Goal: Information Seeking & Learning: Learn about a topic

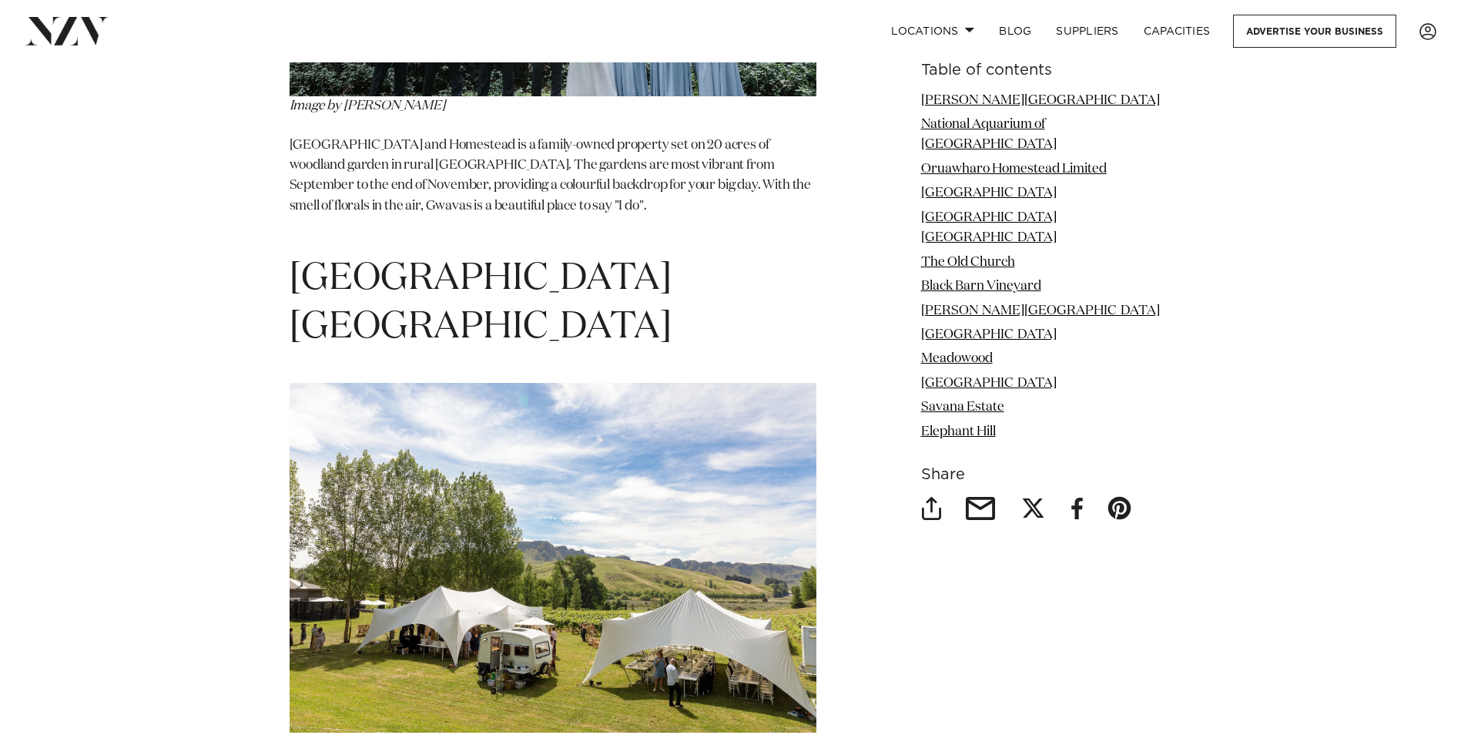
scroll to position [4435, 0]
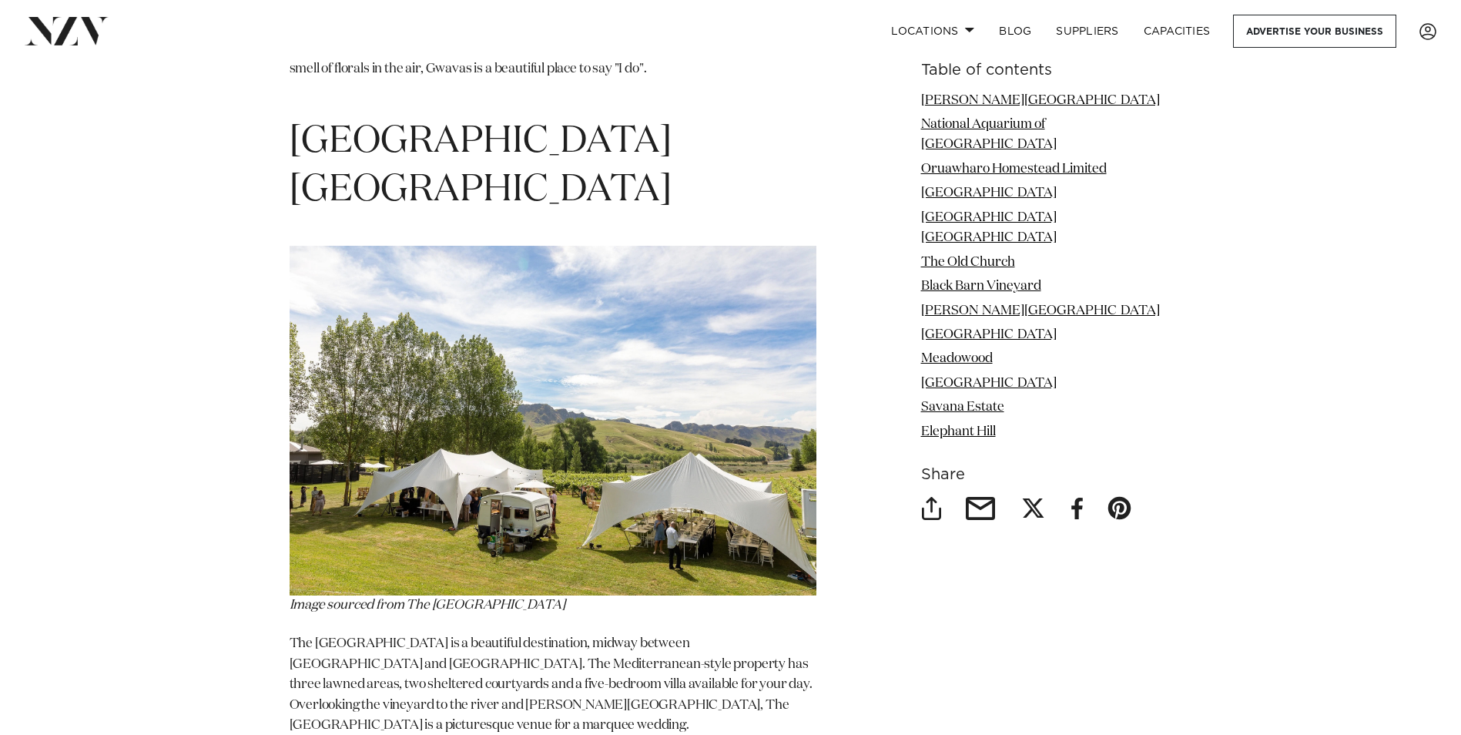
click at [507, 246] on img at bounding box center [553, 421] width 527 height 350
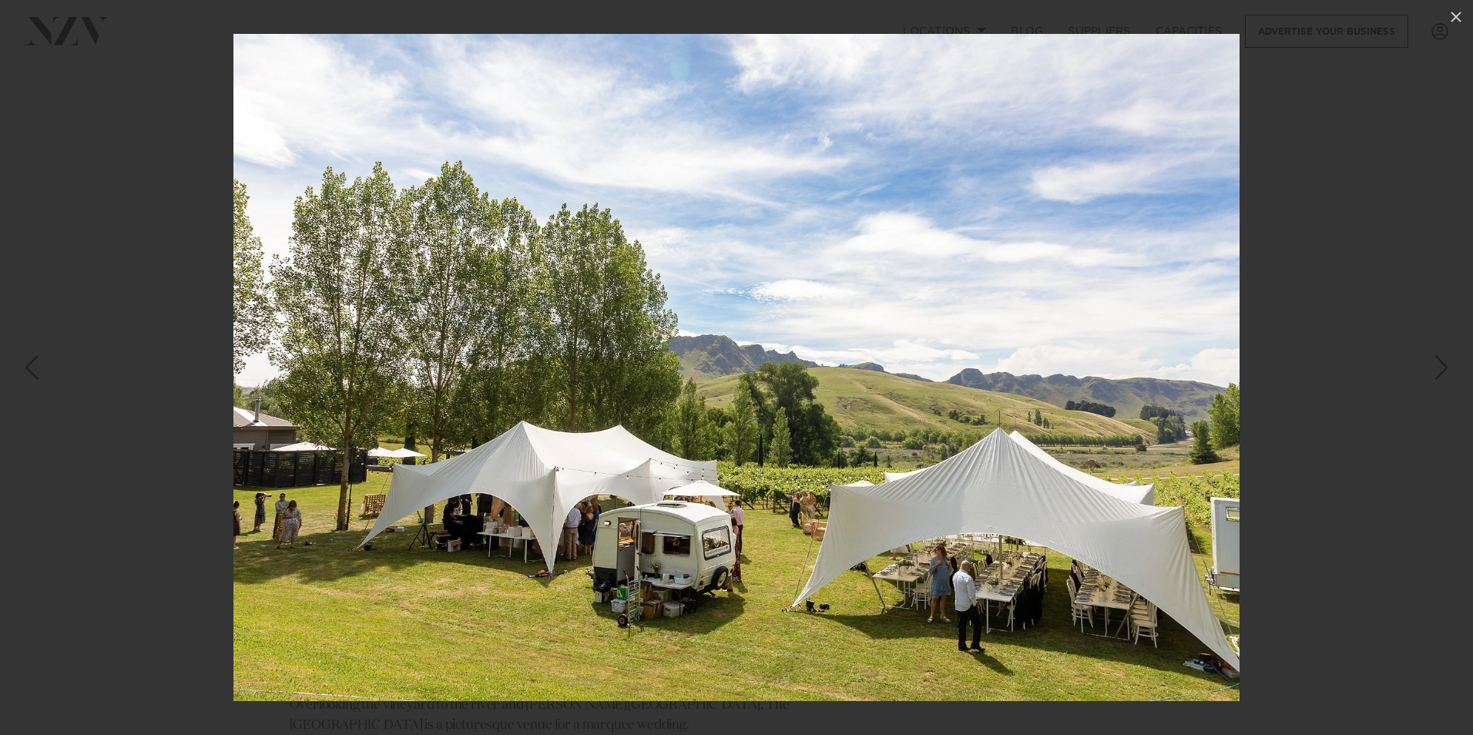
click at [637, 384] on img at bounding box center [736, 367] width 1006 height 667
drag, startPoint x: 1126, startPoint y: 287, endPoint x: 1086, endPoint y: 311, distance: 46.6
click at [1126, 289] on img at bounding box center [736, 367] width 1006 height 667
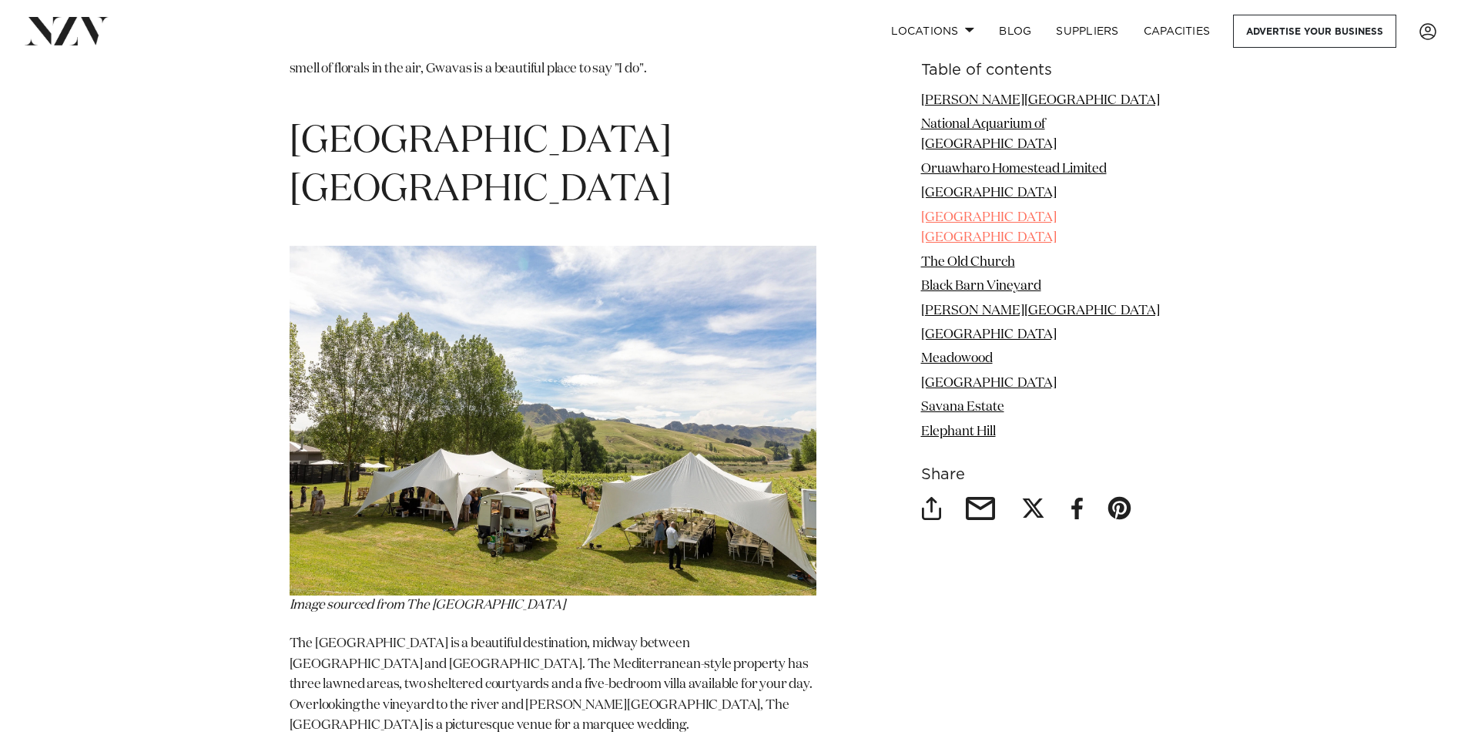
click at [1037, 211] on link "[GEOGRAPHIC_DATA] [GEOGRAPHIC_DATA]" at bounding box center [989, 227] width 136 height 33
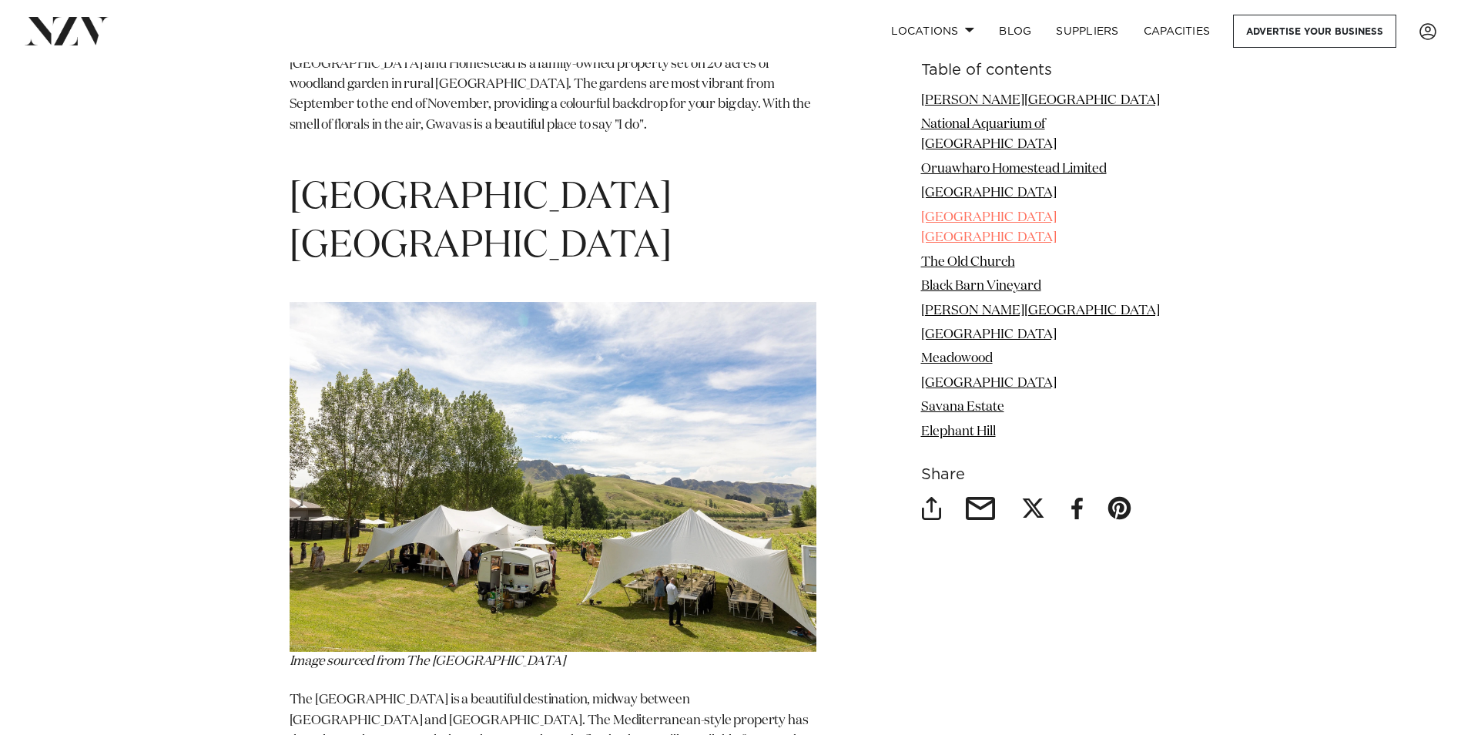
scroll to position [4313, 0]
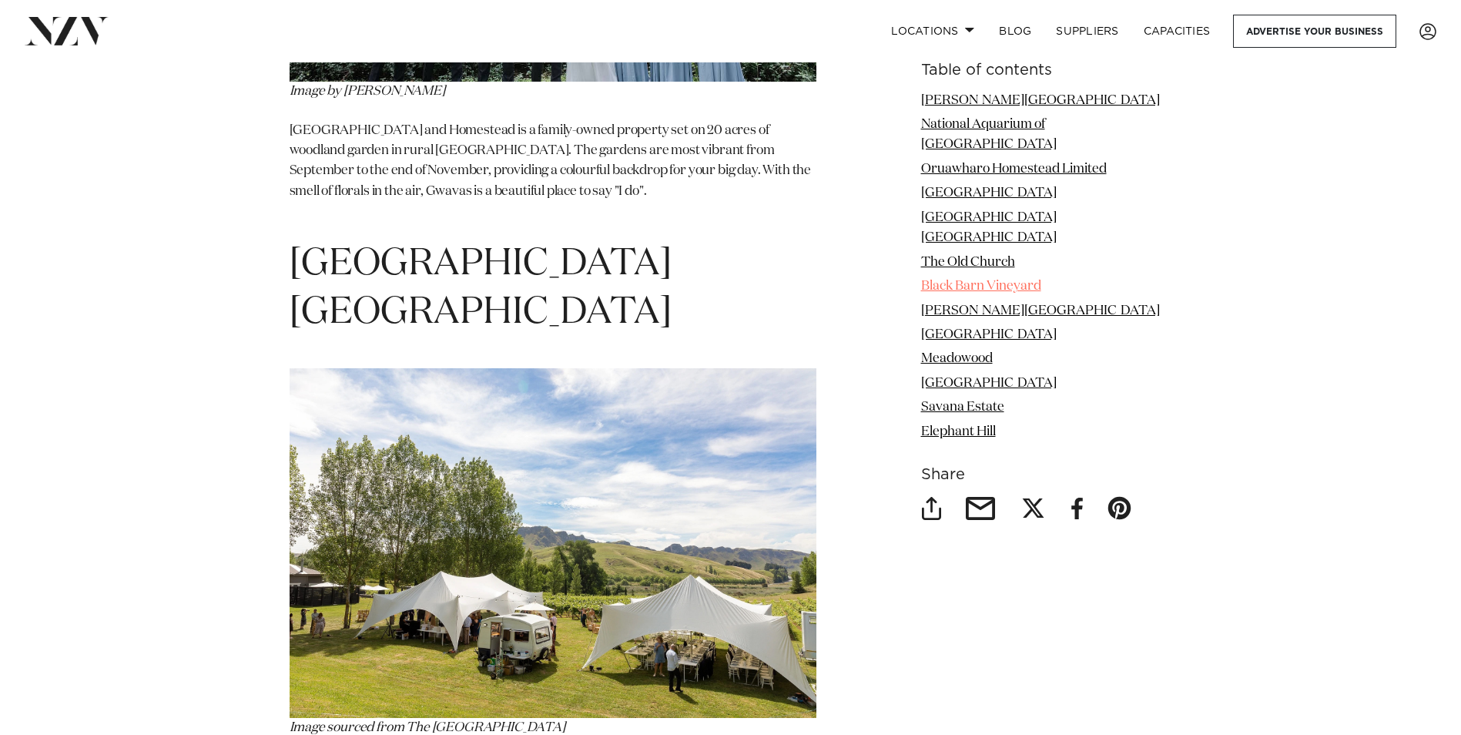
click at [1018, 280] on link "Black Barn Vineyard" at bounding box center [981, 286] width 120 height 13
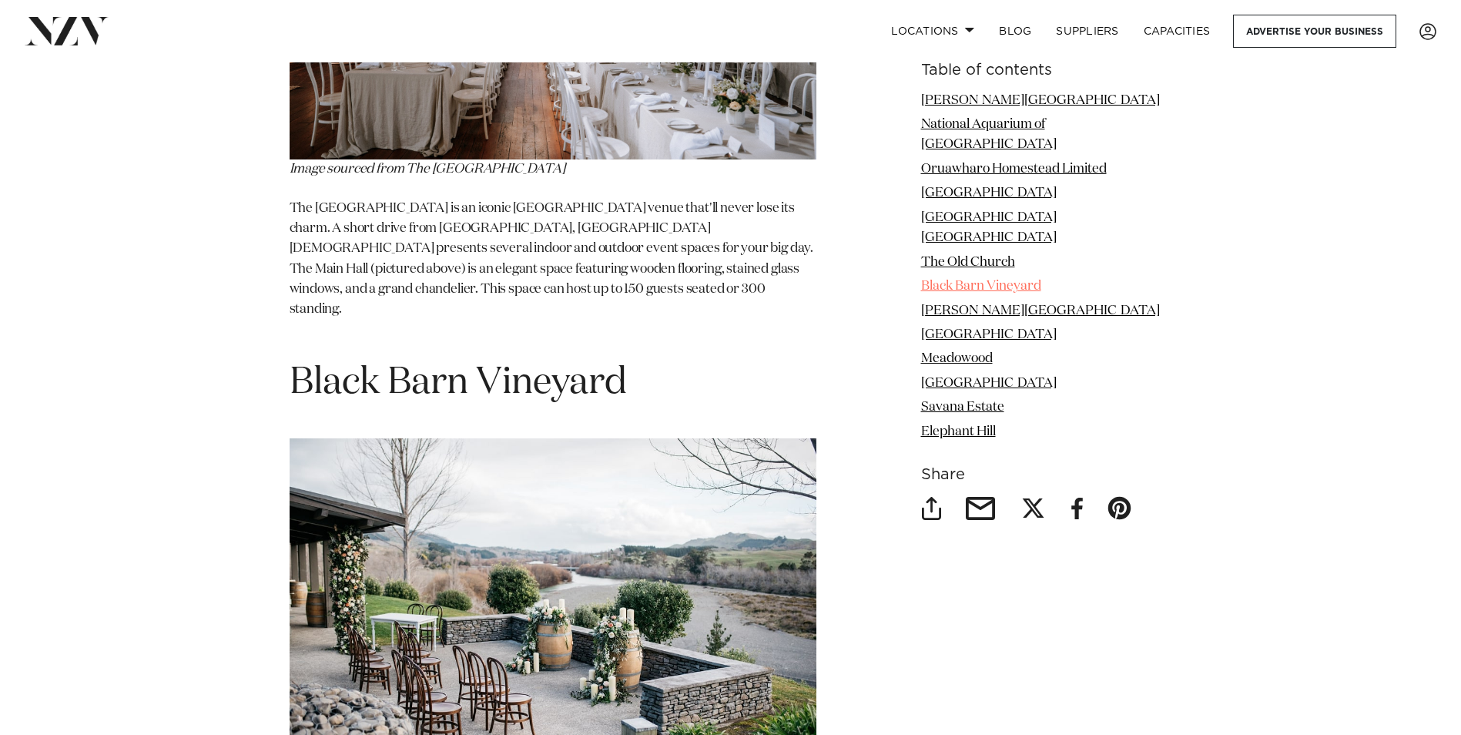
scroll to position [5510, 0]
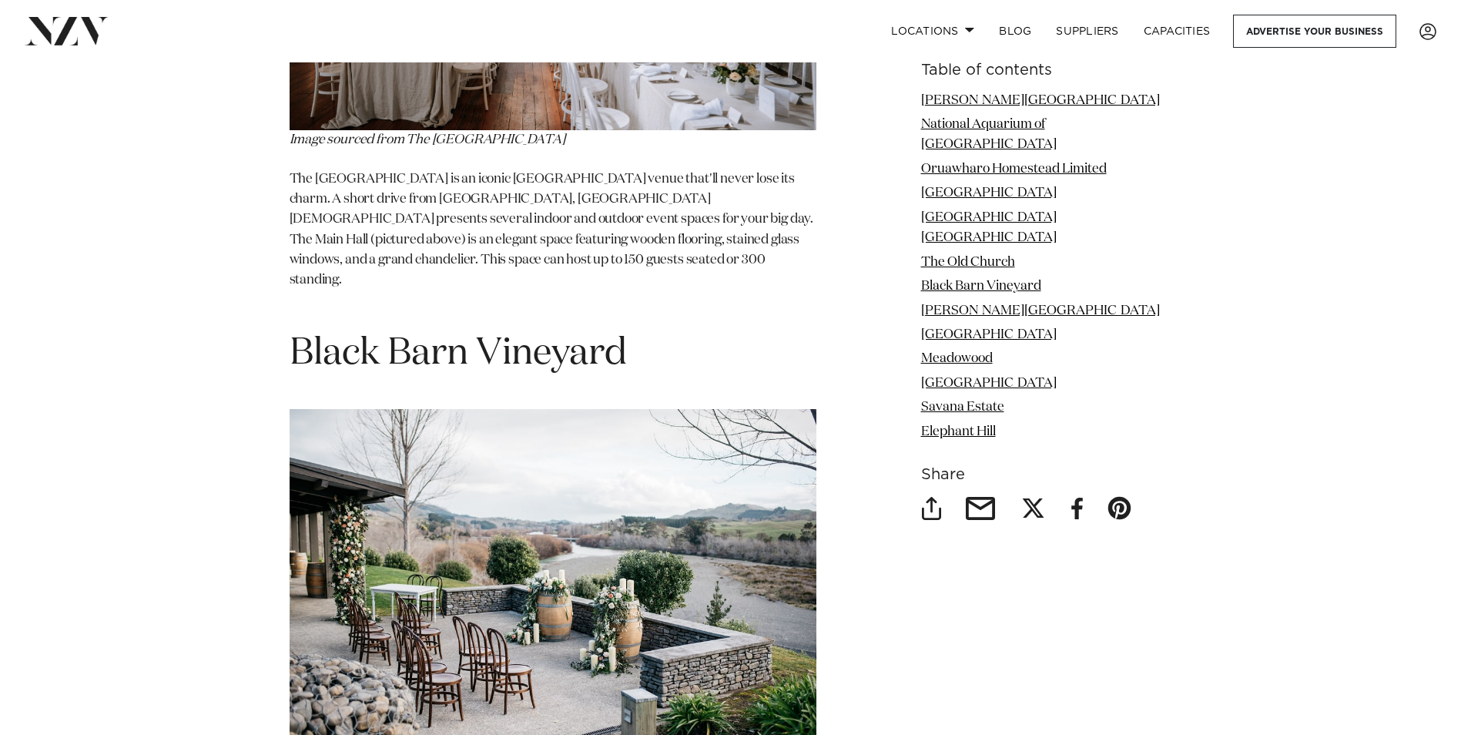
click at [525, 409] on img at bounding box center [553, 584] width 527 height 351
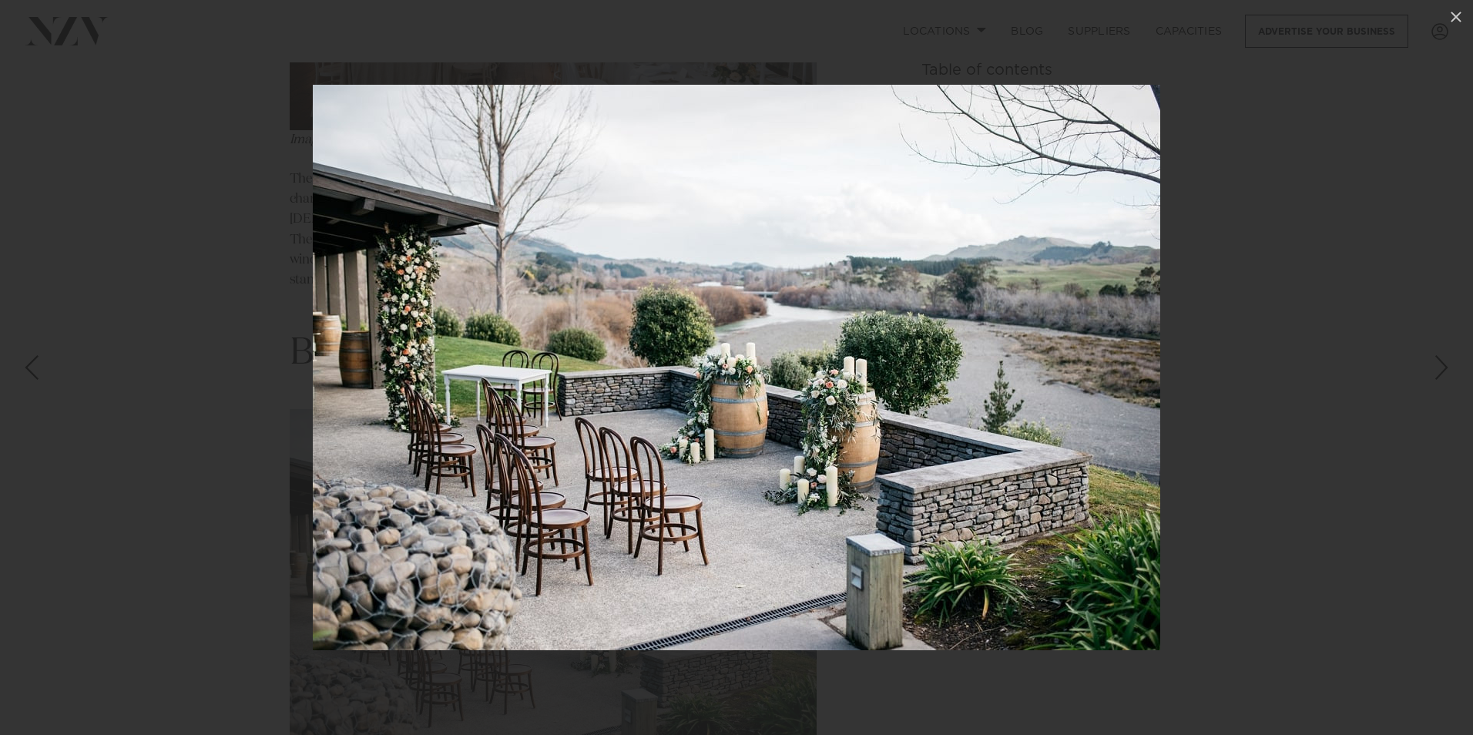
click at [732, 307] on img at bounding box center [736, 367] width 847 height 565
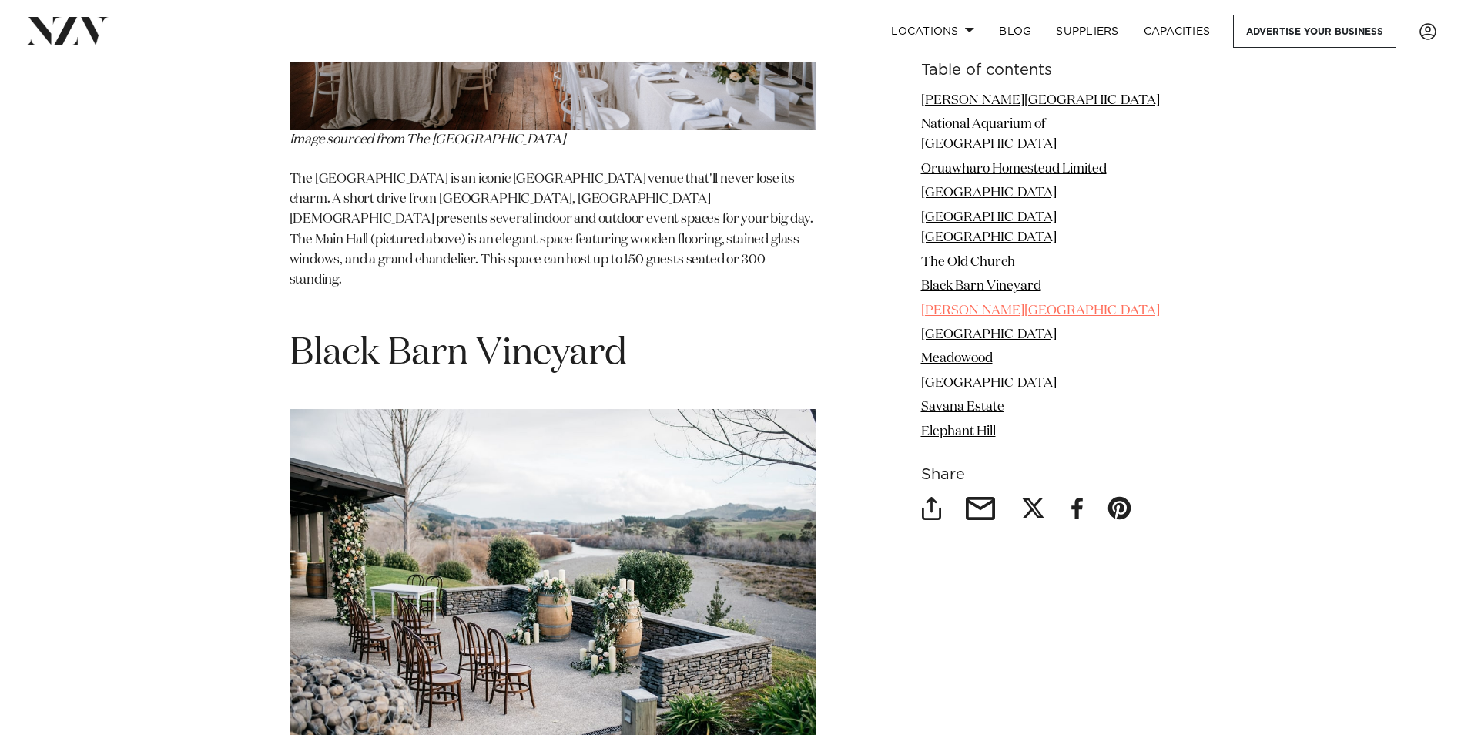
click at [1010, 304] on link "[PERSON_NAME][GEOGRAPHIC_DATA]" at bounding box center [1040, 310] width 239 height 13
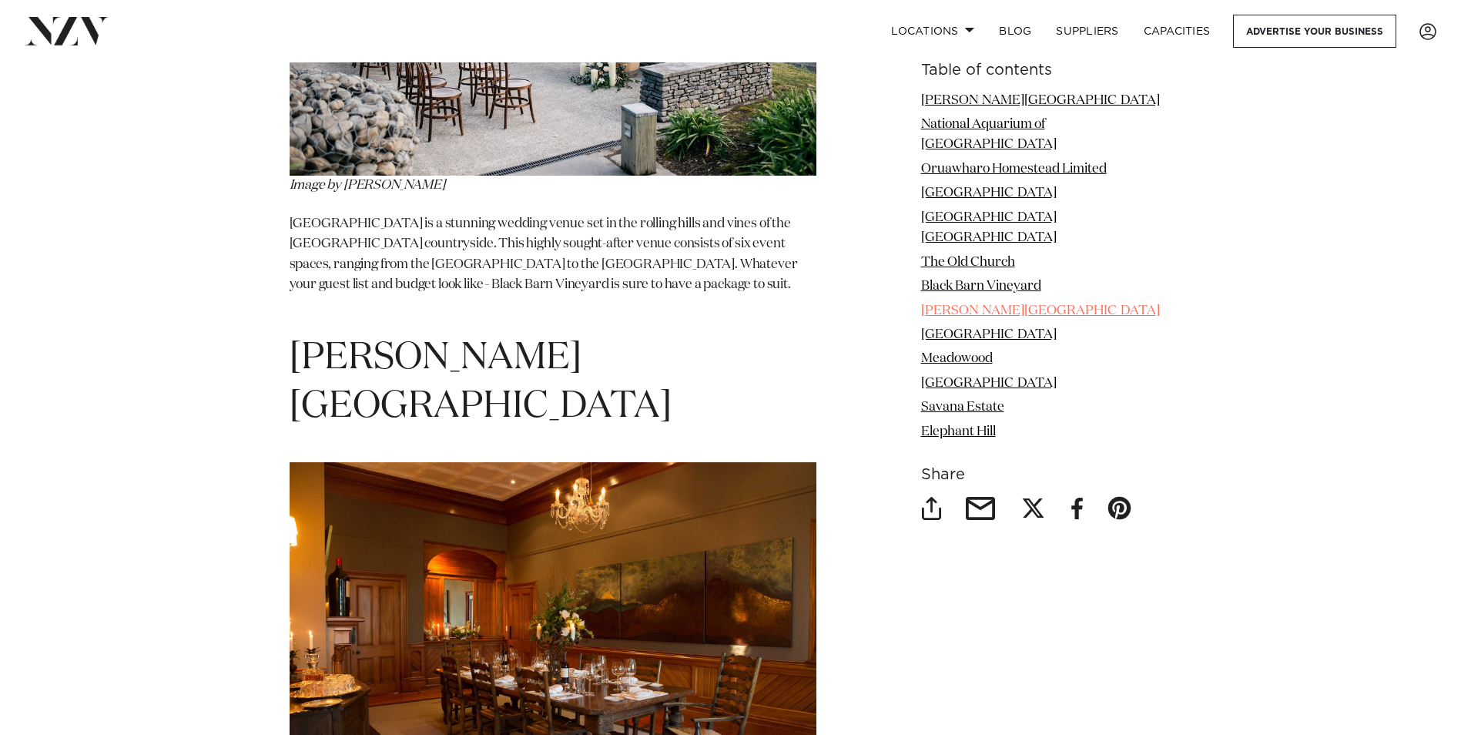
scroll to position [6100, 0]
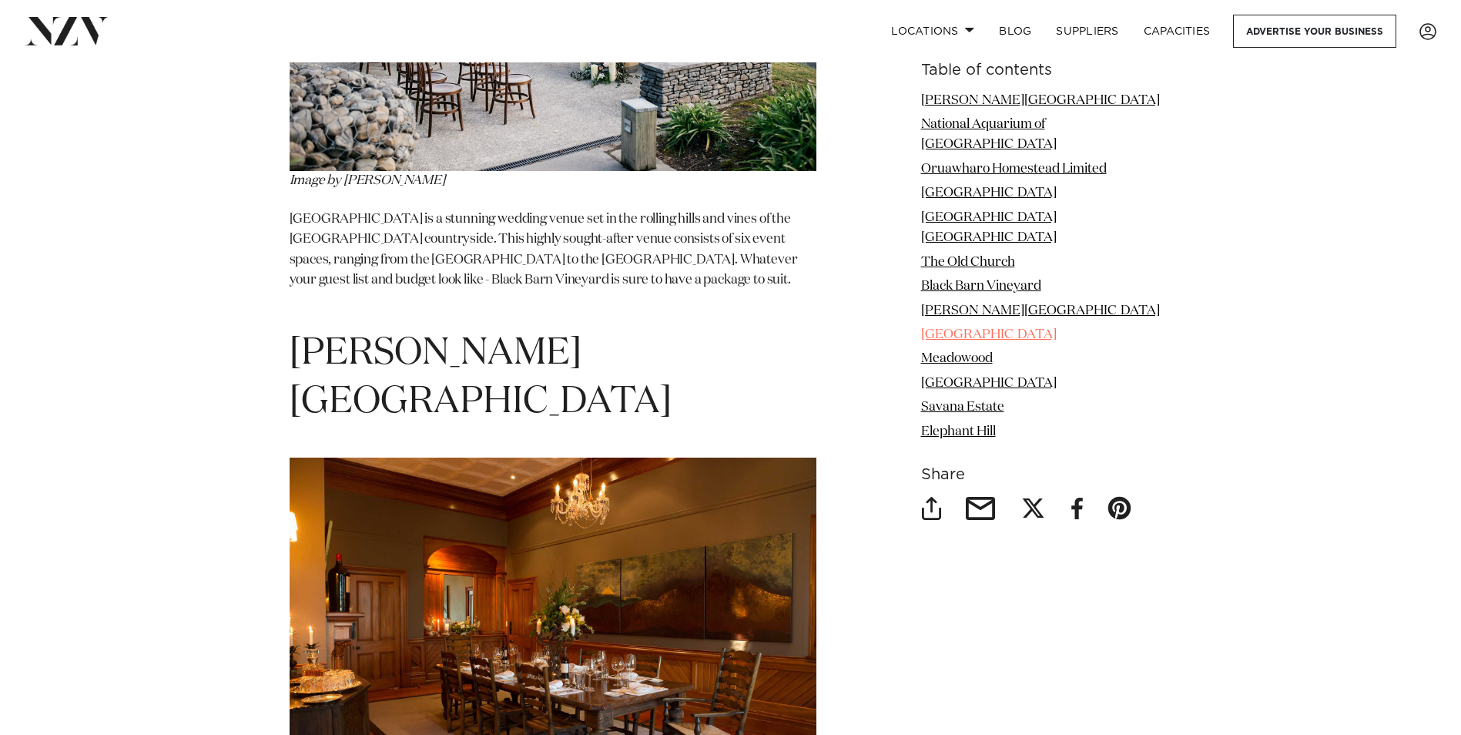
click at [1009, 328] on link "[GEOGRAPHIC_DATA]" at bounding box center [989, 334] width 136 height 13
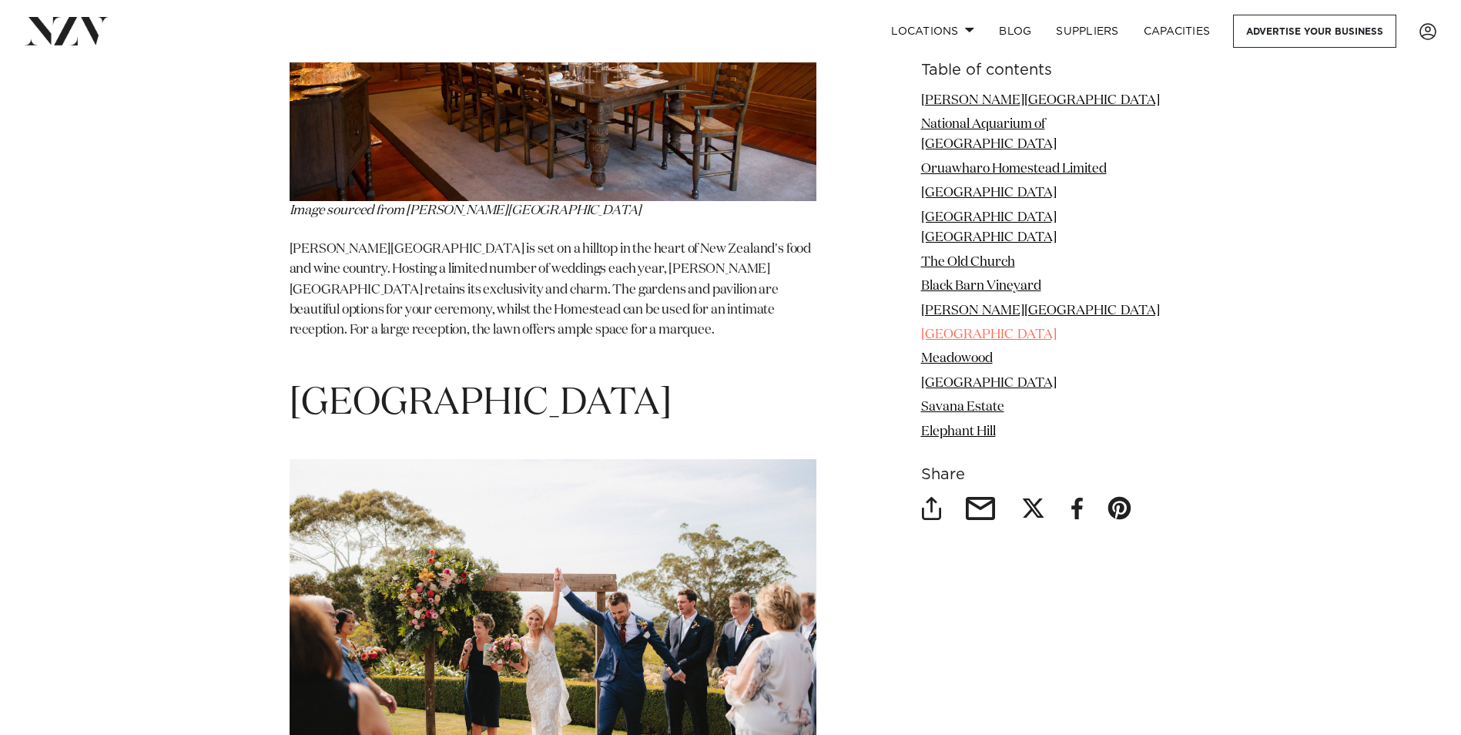
scroll to position [6709, 0]
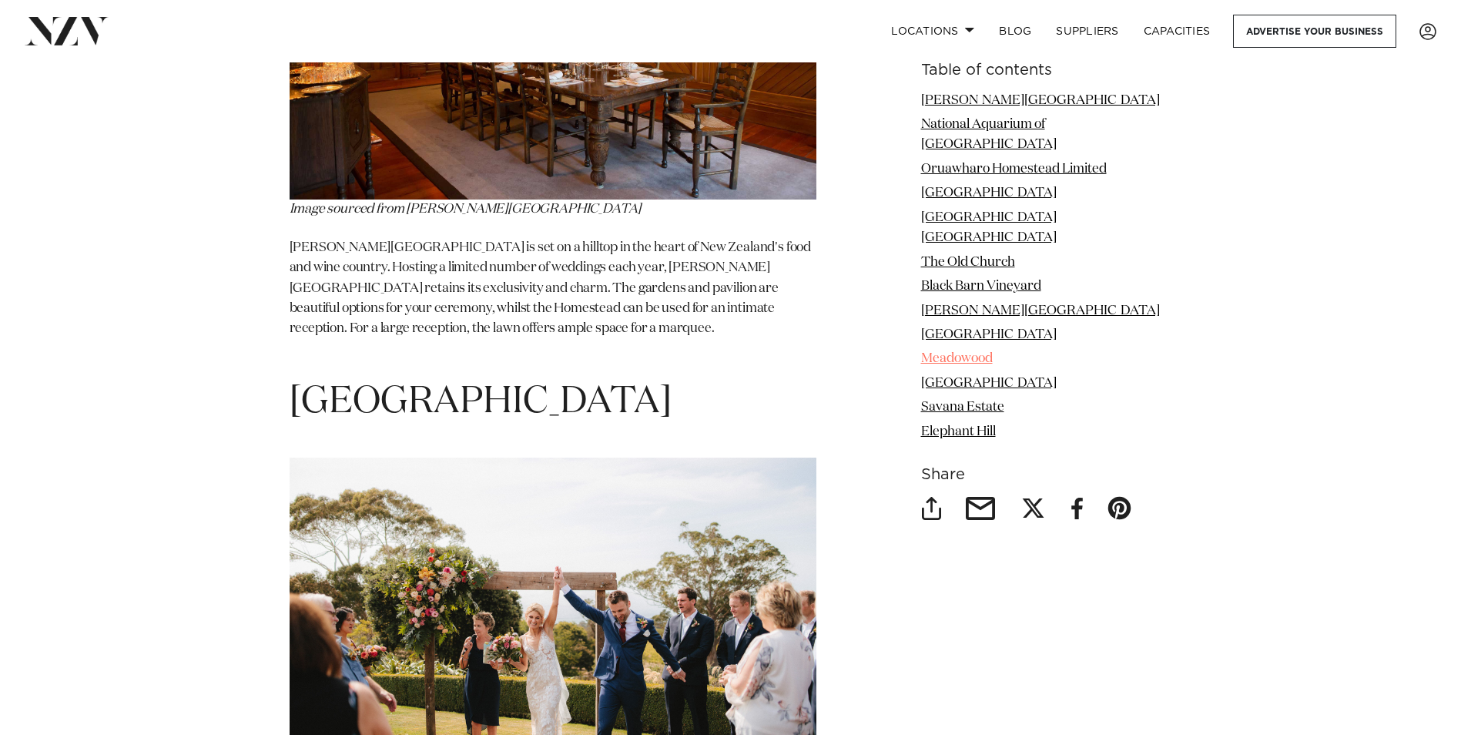
click at [993, 353] on link "Meadowood" at bounding box center [957, 359] width 72 height 13
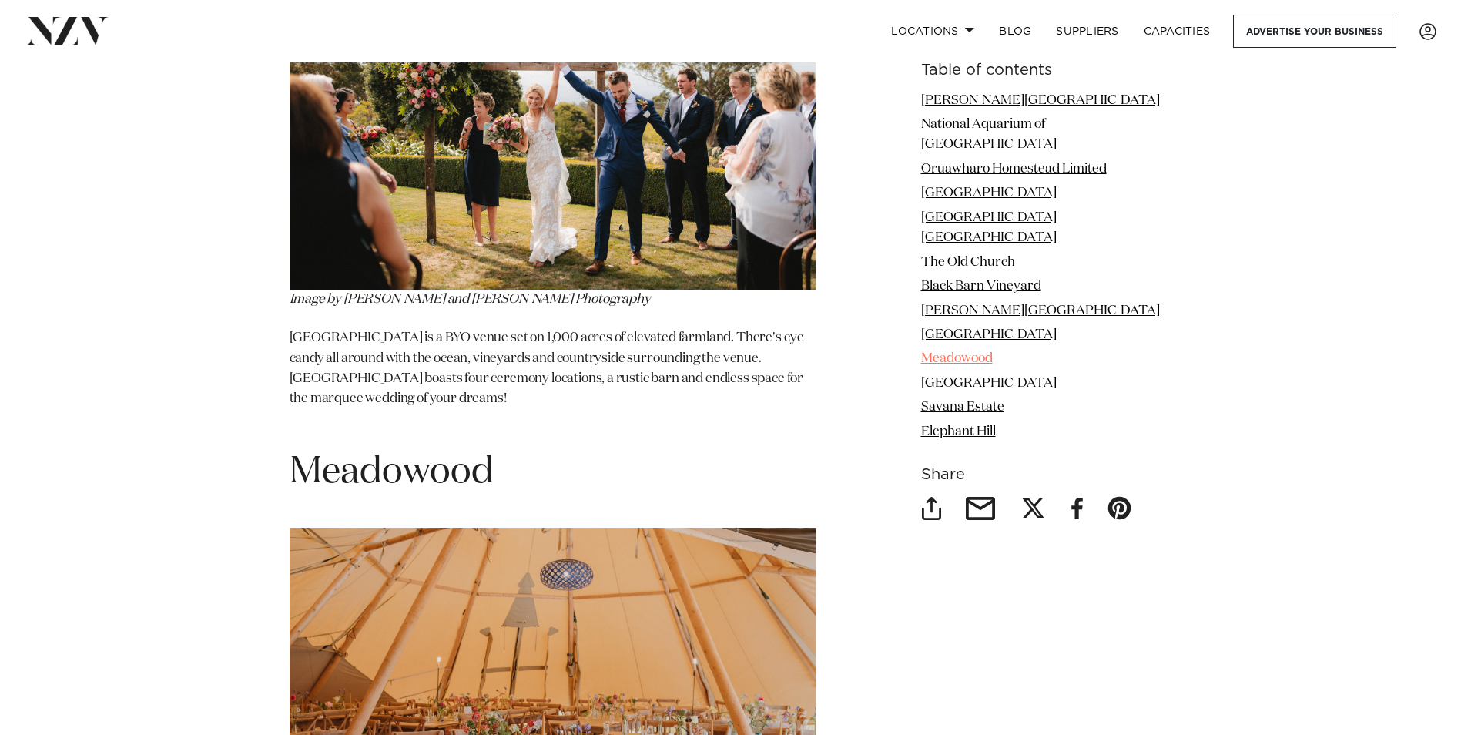
scroll to position [7298, 0]
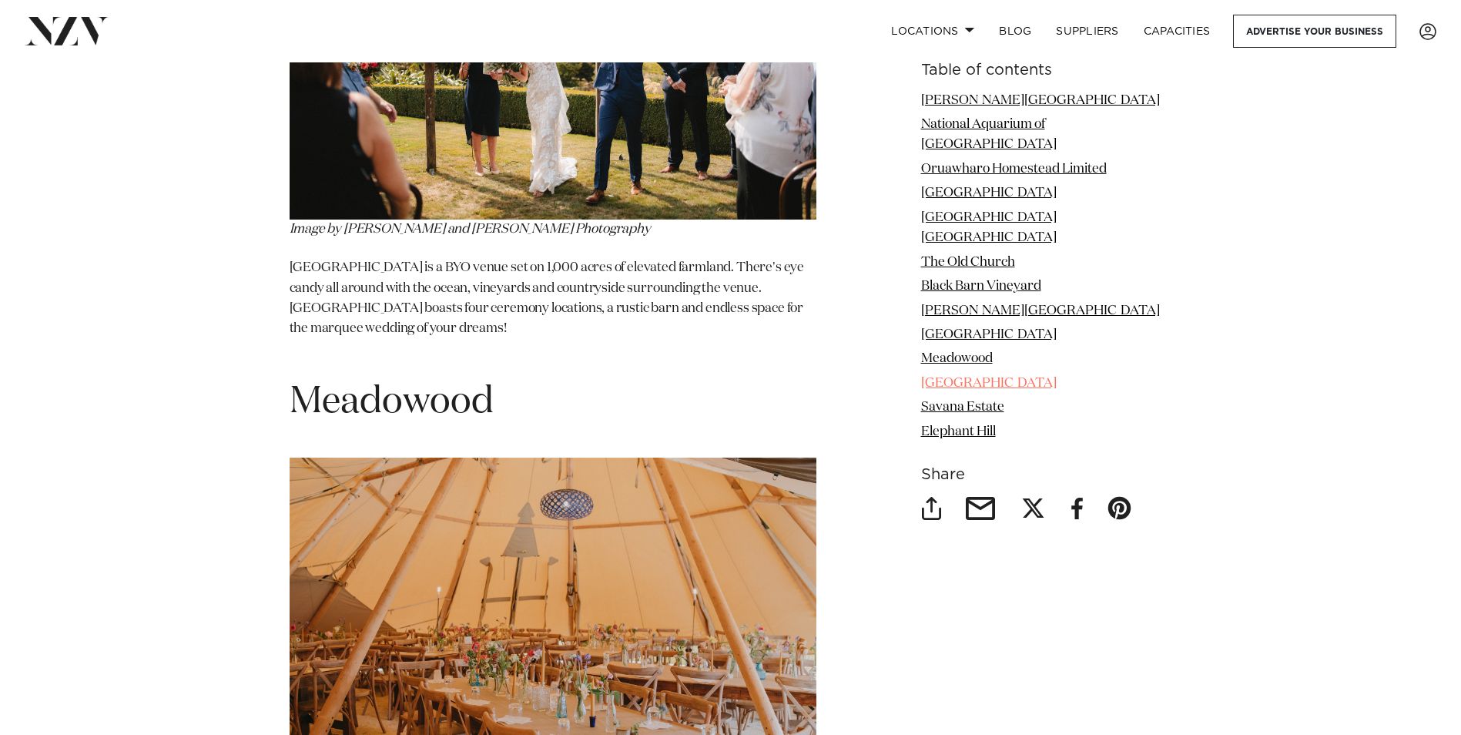
click at [1004, 377] on link "[GEOGRAPHIC_DATA]" at bounding box center [989, 383] width 136 height 13
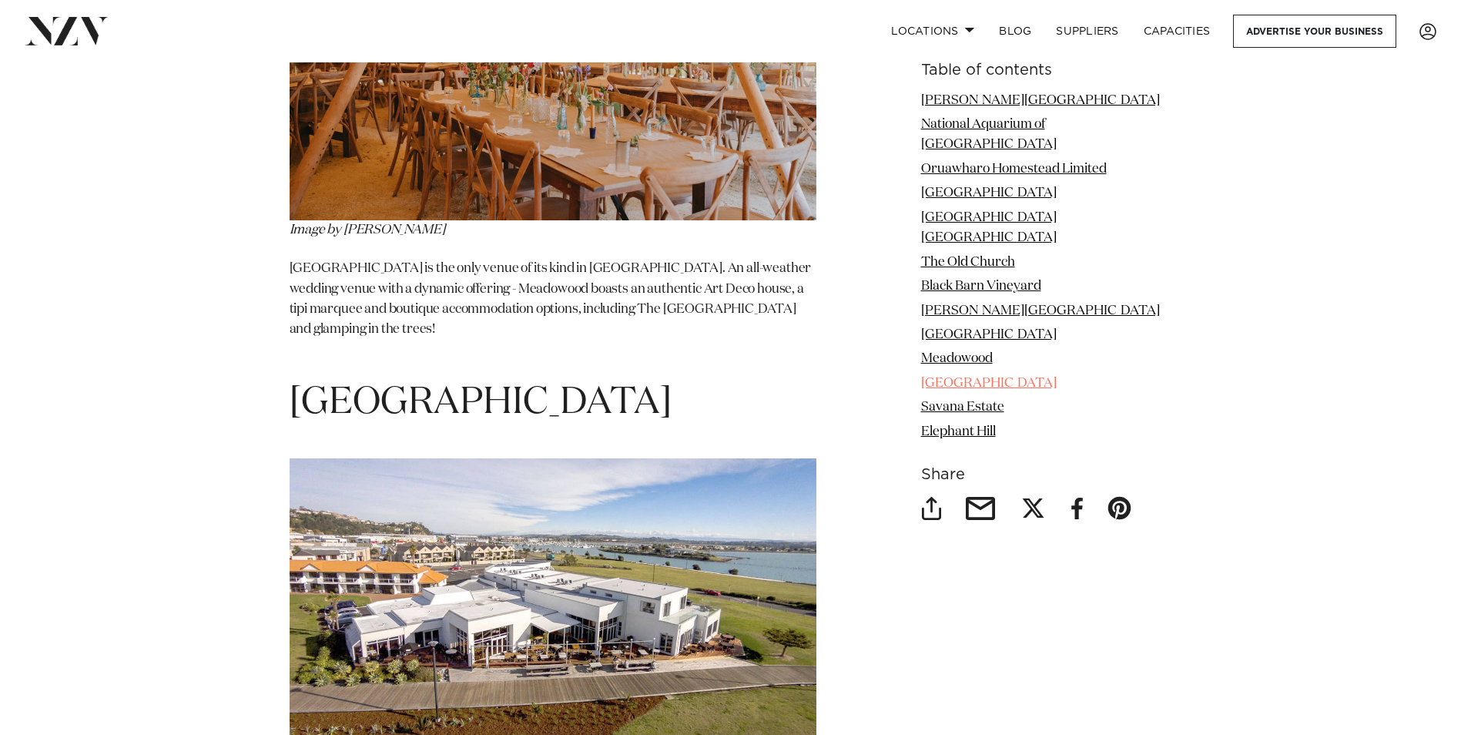
scroll to position [7887, 0]
click at [1004, 401] on link "Savana Estate" at bounding box center [962, 407] width 83 height 13
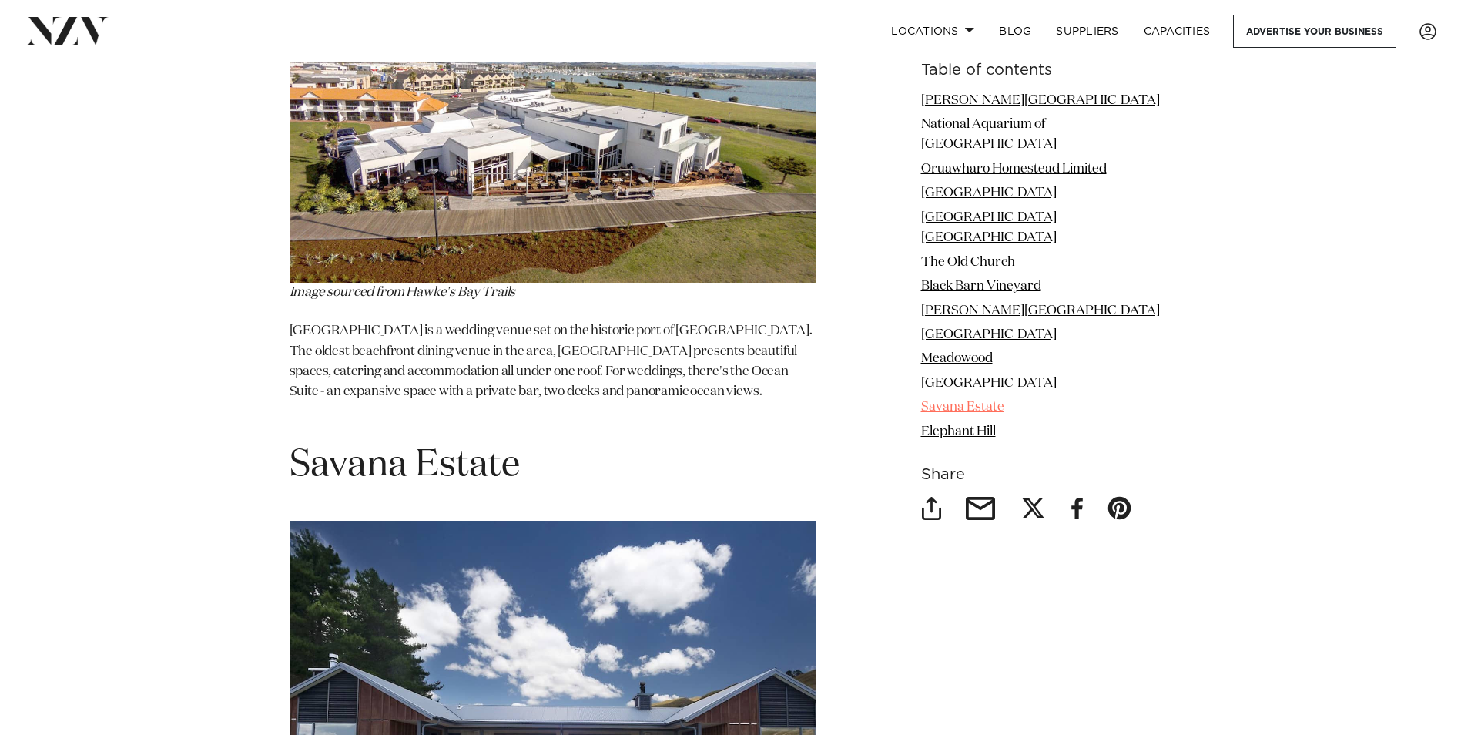
scroll to position [8422, 0]
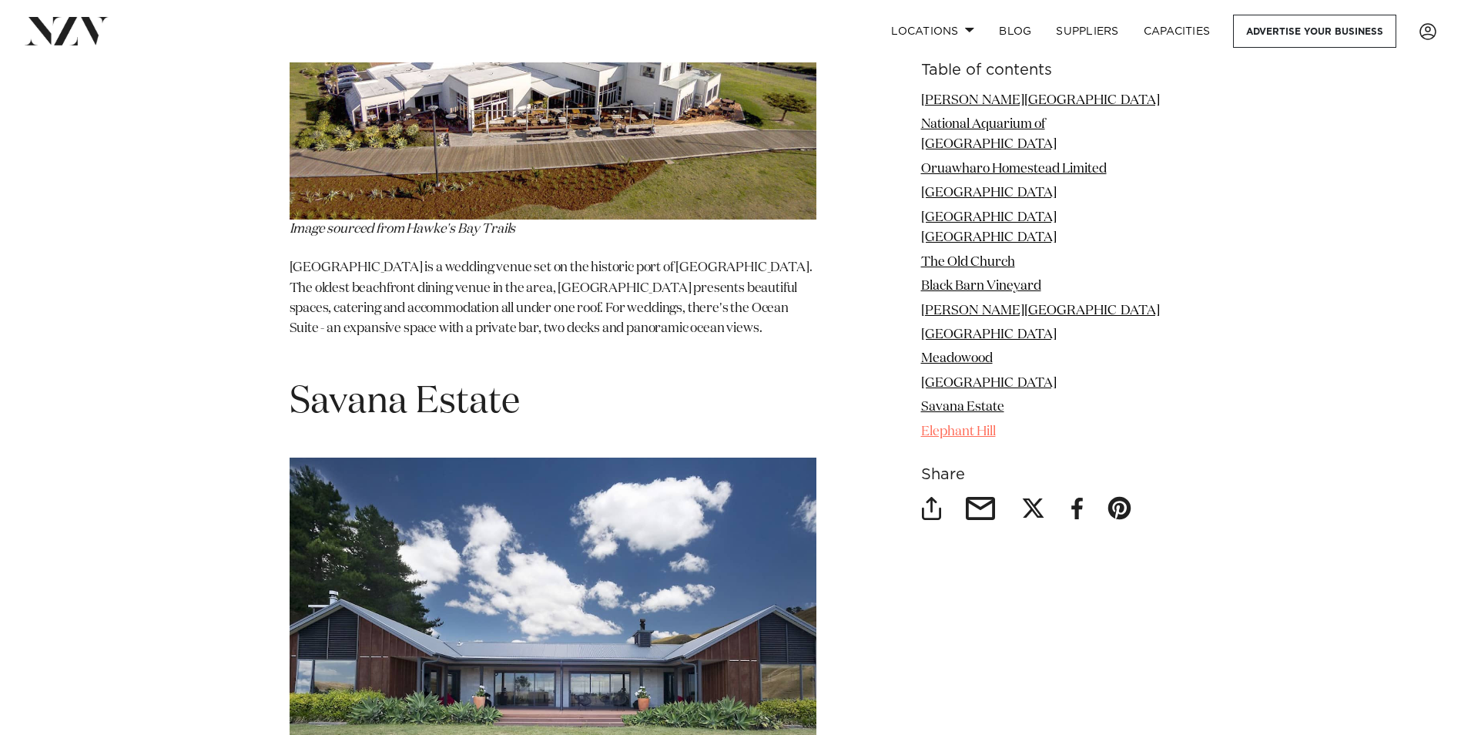
click at [996, 425] on link "Elephant Hill" at bounding box center [958, 431] width 75 height 13
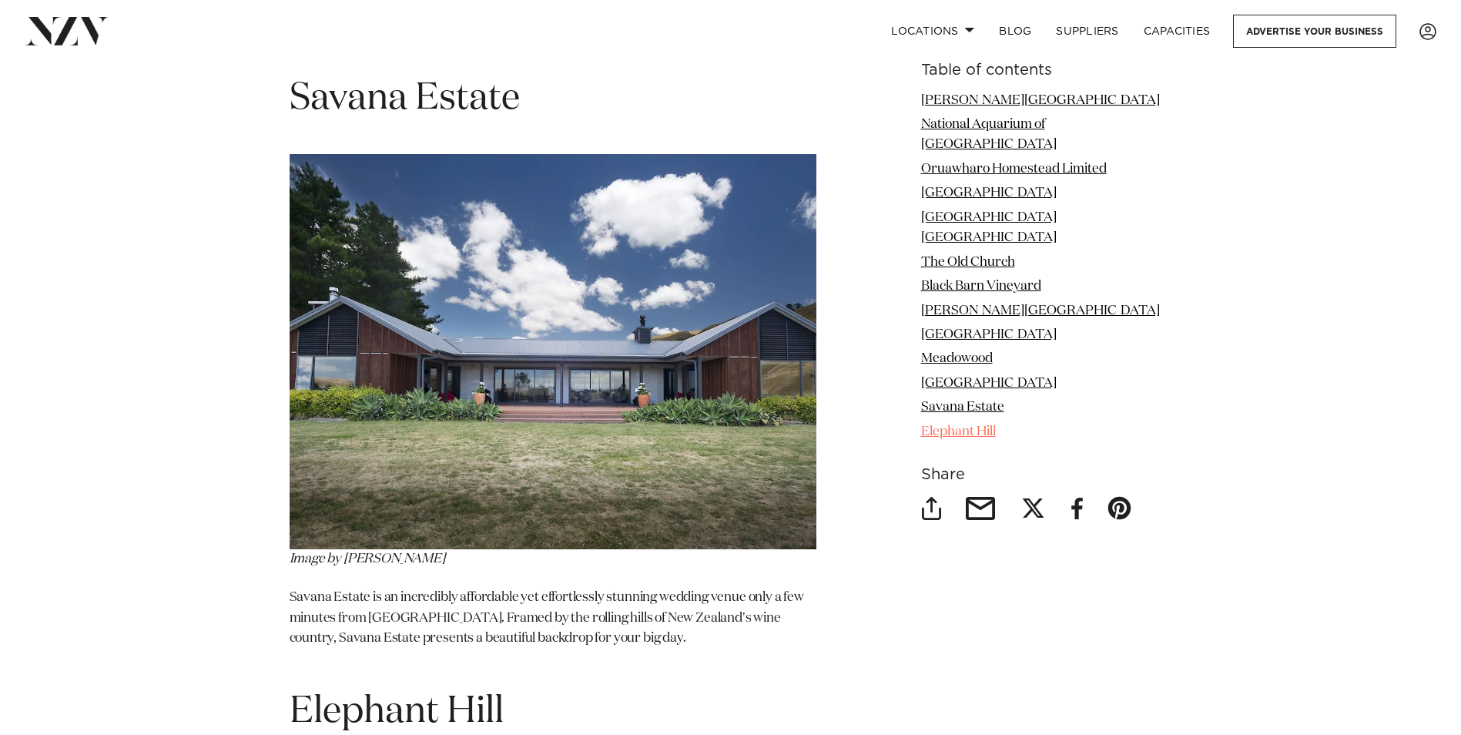
scroll to position [9035, 0]
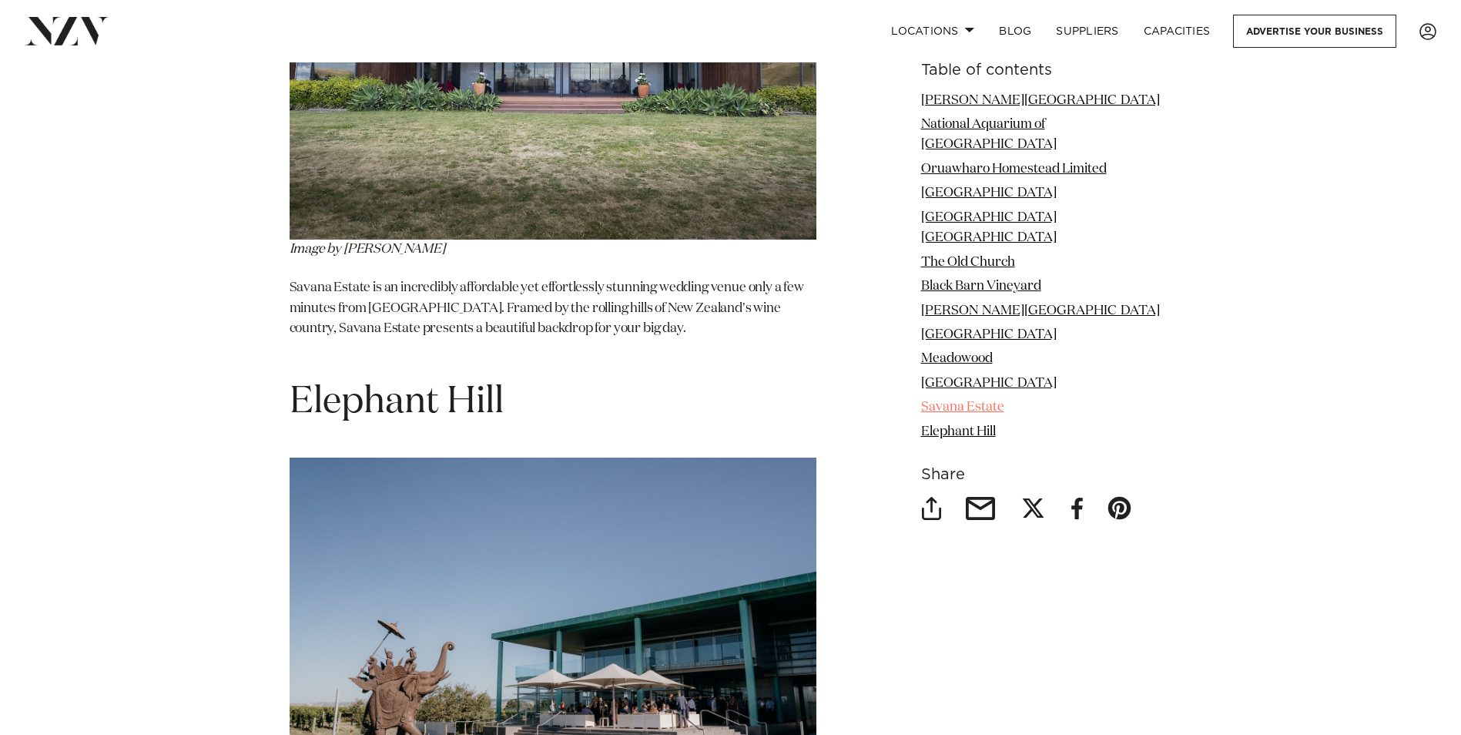
click at [992, 401] on link "Savana Estate" at bounding box center [962, 407] width 83 height 13
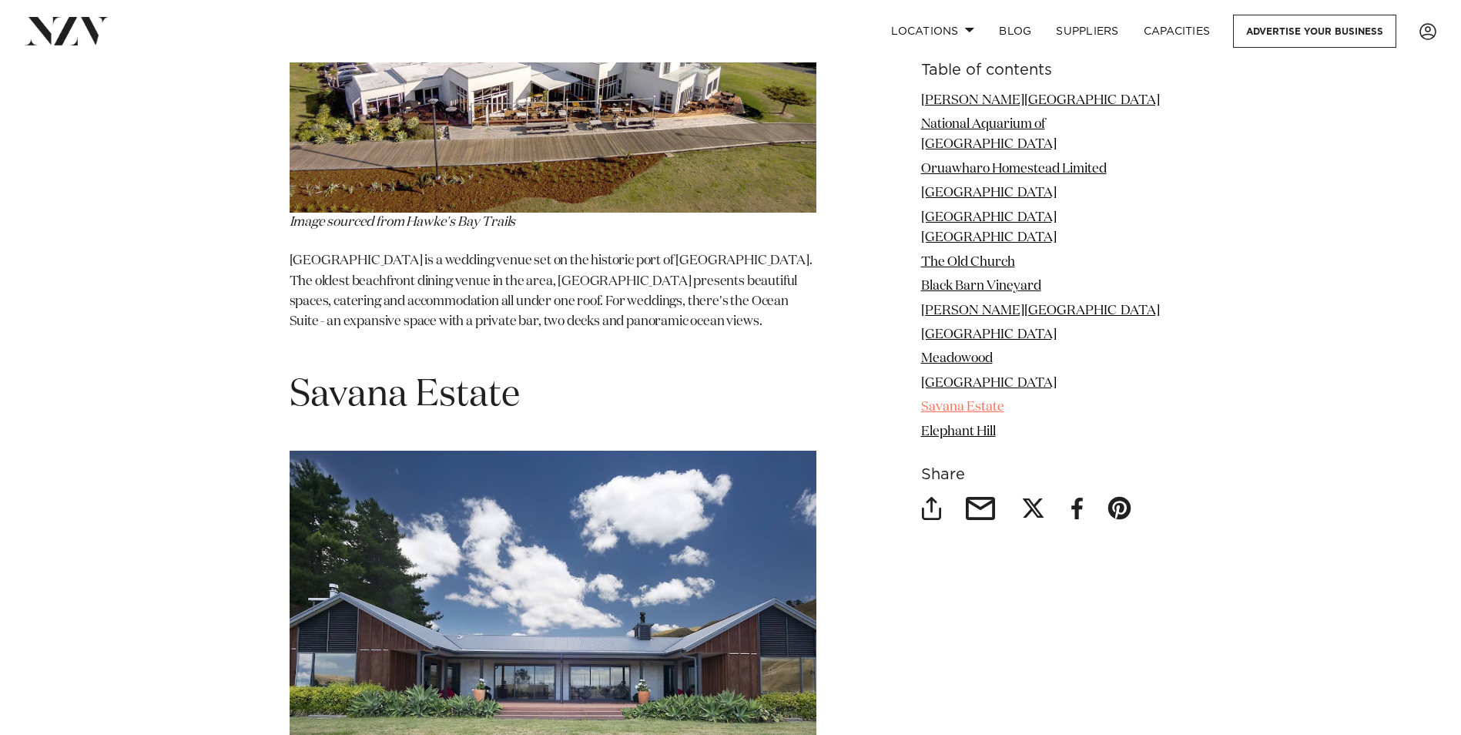
scroll to position [8422, 0]
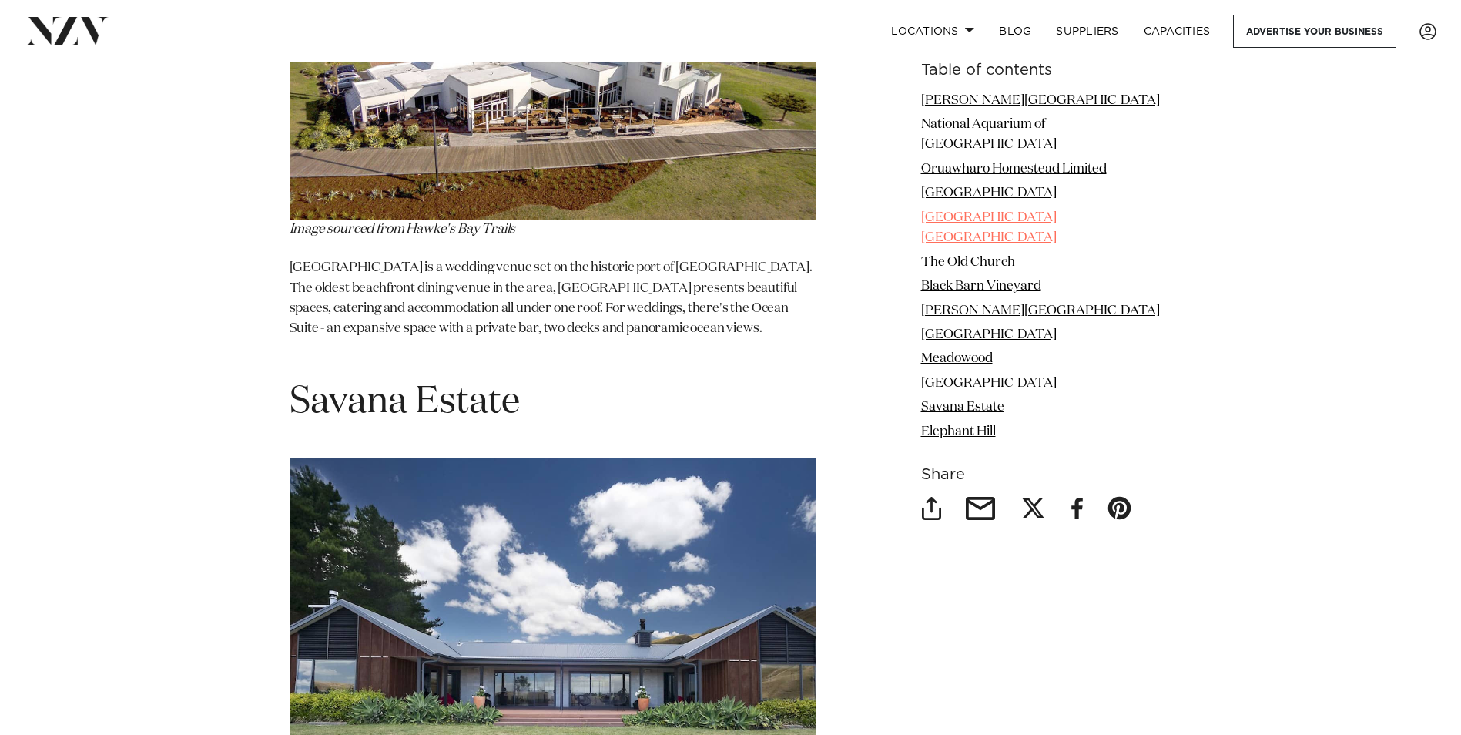
click at [1006, 211] on link "[GEOGRAPHIC_DATA] [GEOGRAPHIC_DATA]" at bounding box center [989, 227] width 136 height 33
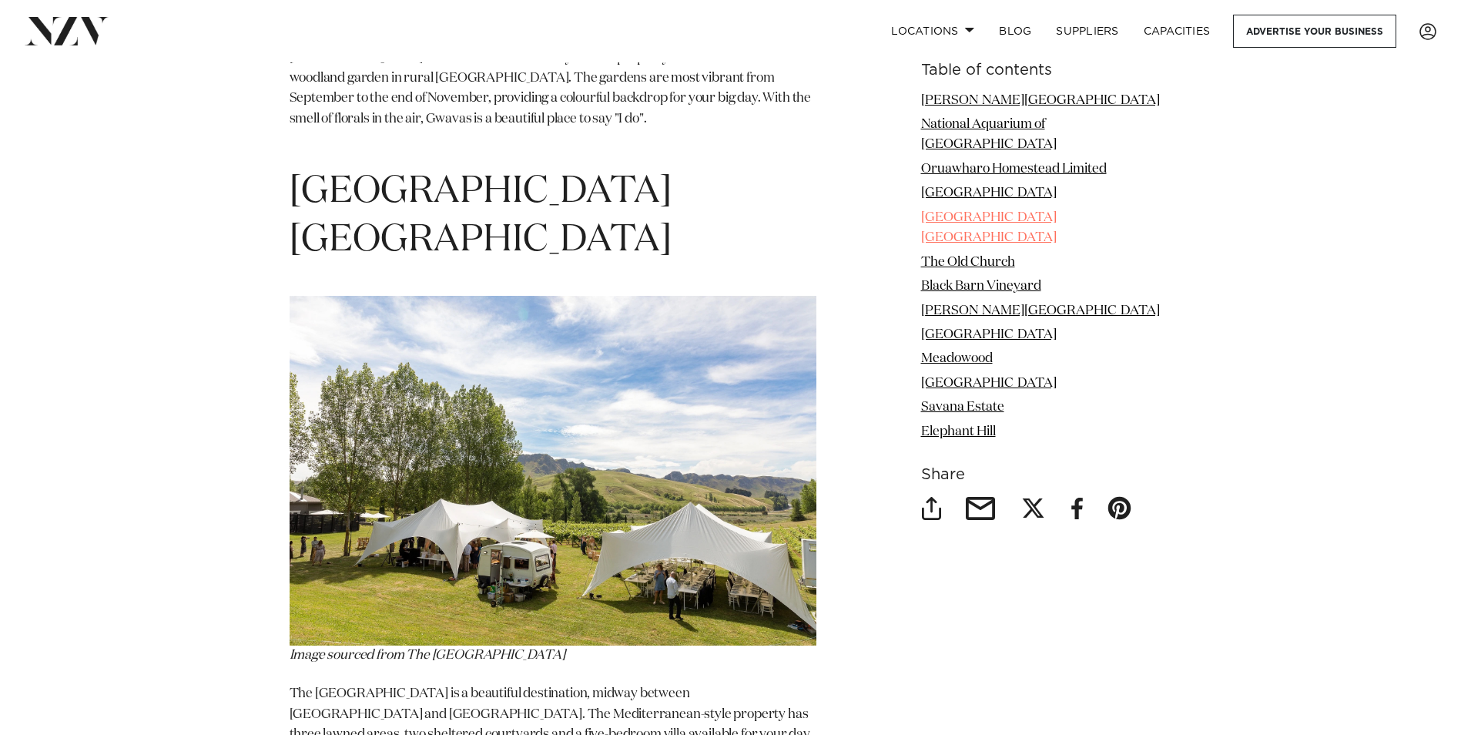
scroll to position [4313, 0]
